Goal: Information Seeking & Learning: Check status

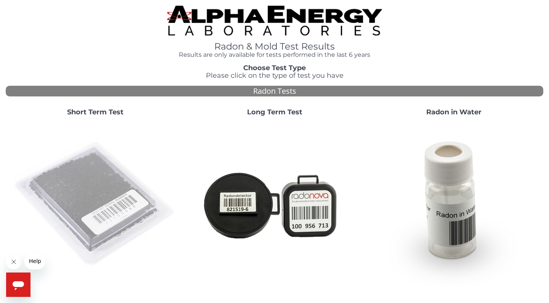
click at [95, 189] on img at bounding box center [95, 204] width 164 height 164
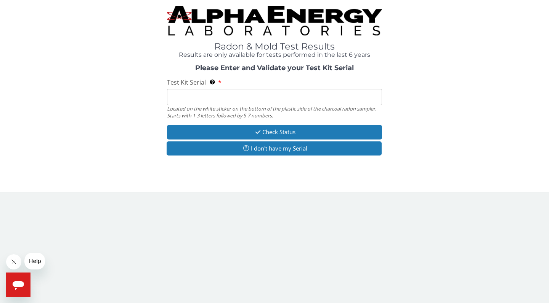
click at [213, 98] on input "Test Kit Serial Located on the white sticker on the bottom of the plastic side …" at bounding box center [274, 97] width 215 height 16
paste input "AA729413"
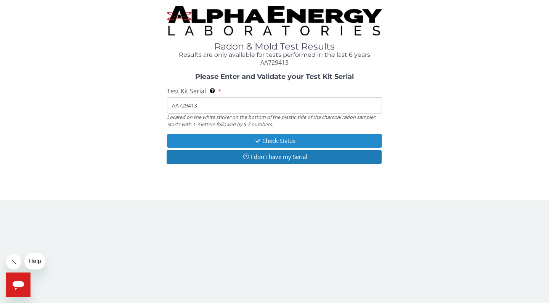
type input "AA729413"
click at [289, 139] on button "Check Status" at bounding box center [274, 141] width 215 height 14
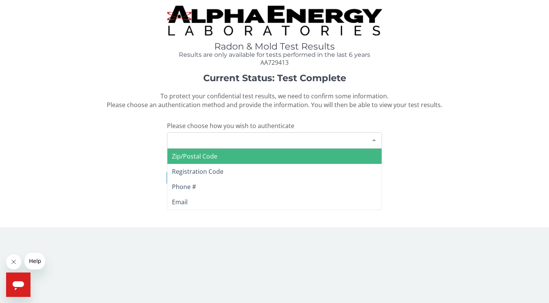
click at [277, 143] on div "Please make a selection" at bounding box center [274, 140] width 215 height 16
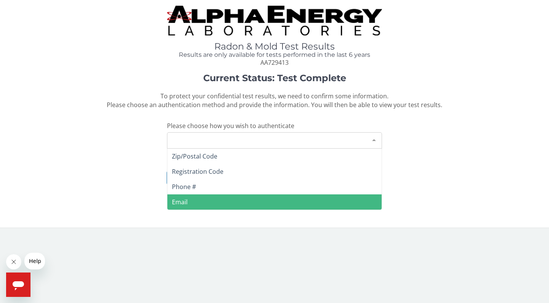
click at [260, 199] on span "Email" at bounding box center [274, 201] width 214 height 15
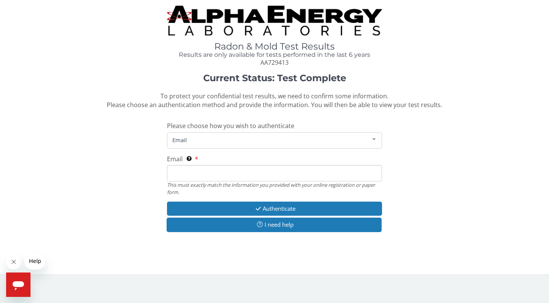
click at [248, 162] on div "Email This must exactly match the information you provided with your online reg…" at bounding box center [274, 175] width 215 height 41
click at [245, 171] on input "Email This must exactly match the information you provided with your online reg…" at bounding box center [274, 173] width 215 height 16
type input "[EMAIL_ADDRESS][DOMAIN_NAME]"
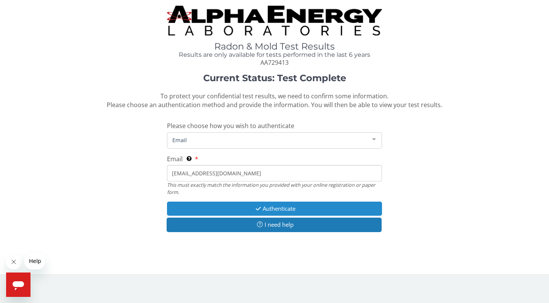
click at [275, 209] on button "Authenticate" at bounding box center [274, 209] width 215 height 14
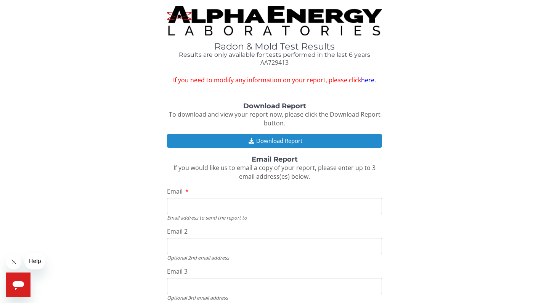
click at [284, 136] on button "Download Report" at bounding box center [274, 141] width 215 height 14
